Goal: Task Accomplishment & Management: Use online tool/utility

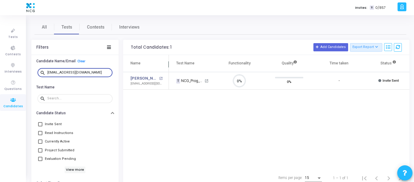
scroll to position [13, 16]
drag, startPoint x: 94, startPoint y: 70, endPoint x: 47, endPoint y: 74, distance: 47.1
click at [47, 74] on div "search [EMAIL_ADDRESS][DOMAIN_NAME]" at bounding box center [74, 73] width 75 height 10
drag, startPoint x: 94, startPoint y: 72, endPoint x: 38, endPoint y: 64, distance: 56.6
click at [38, 64] on div "Candidate Name/Email Clear search [EMAIL_ADDRESS][DOMAIN_NAME]" at bounding box center [74, 70] width 87 height 26
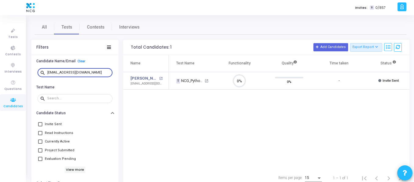
type input "[EMAIL_ADDRESS][DOMAIN_NAME]"
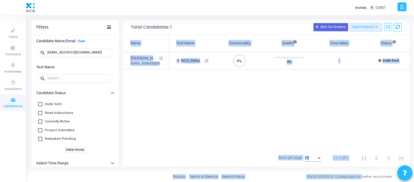
drag, startPoint x: 319, startPoint y: 167, endPoint x: 367, endPoint y: 181, distance: 50.8
click at [367, 162] on div "Invites: T 0/857 S [PERSON_NAME] Settings Account settings and more Log Out My …" at bounding box center [207, 71] width 414 height 182
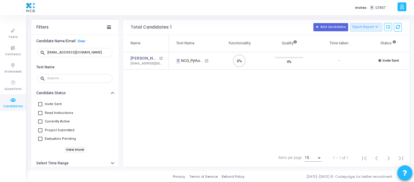
click at [332, 138] on div "Name Test Name Functionality Quality Time taken Status Actions [PERSON_NAME] op…" at bounding box center [266, 92] width 286 height 115
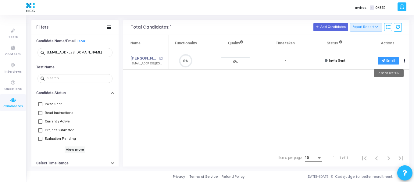
drag, startPoint x: 387, startPoint y: 55, endPoint x: 387, endPoint y: 59, distance: 4.0
click at [387, 59] on td "Email archive Archive drafts Cancel Invite content_copy Copy Test Invite Link c…" at bounding box center [384, 61] width 50 height 18
click at [387, 59] on button "Email" at bounding box center [387, 61] width 21 height 8
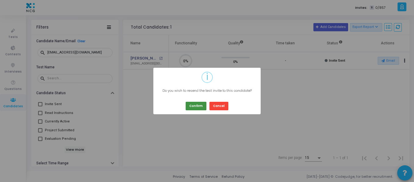
click at [198, 107] on button "Confirm" at bounding box center [195, 106] width 21 height 8
